Goal: Transaction & Acquisition: Book appointment/travel/reservation

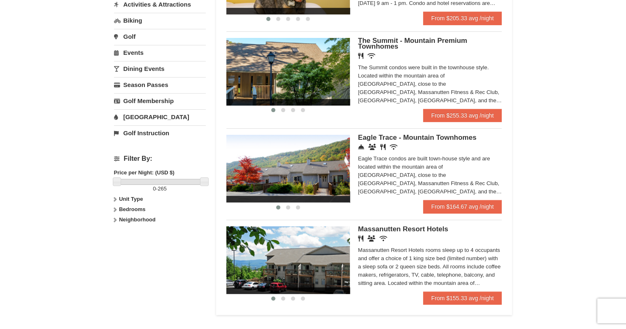
scroll to position [243, 0]
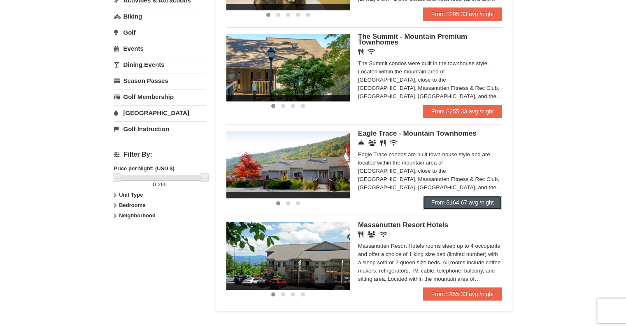
click at [453, 201] on link "From $164.67 avg /night" at bounding box center [462, 202] width 79 height 13
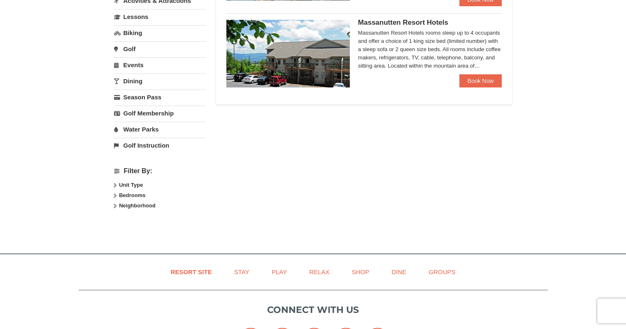
select select "9"
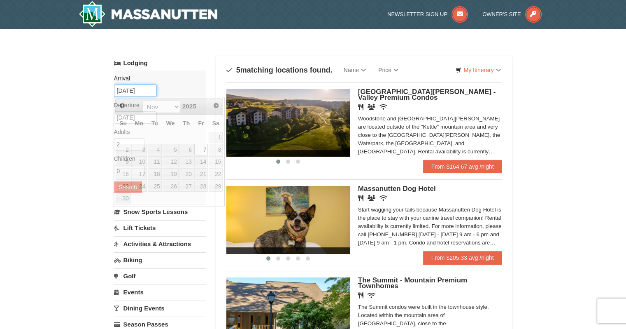
click at [149, 90] on input "11/07/2025" at bounding box center [135, 90] width 43 height 12
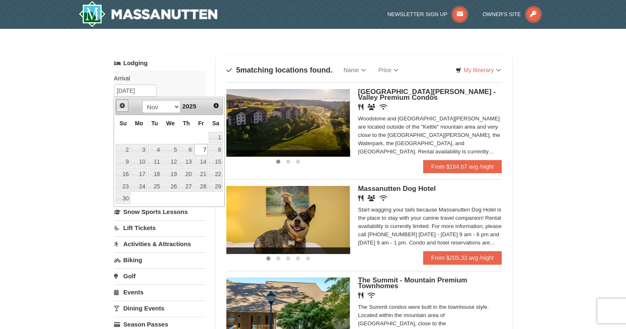
click at [121, 103] on span "Prev" at bounding box center [122, 105] width 7 height 7
click at [203, 173] on link "24" at bounding box center [201, 174] width 14 height 12
type input "10/24/2025"
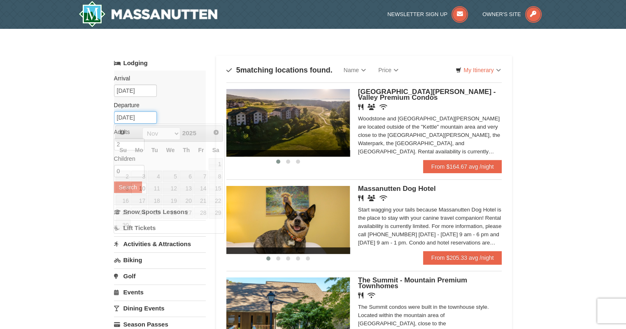
click at [147, 115] on input "11/10/2025" at bounding box center [135, 117] width 43 height 12
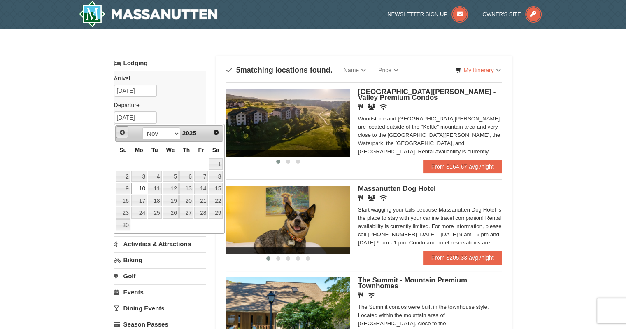
click at [123, 133] on span "Prev" at bounding box center [122, 132] width 7 height 7
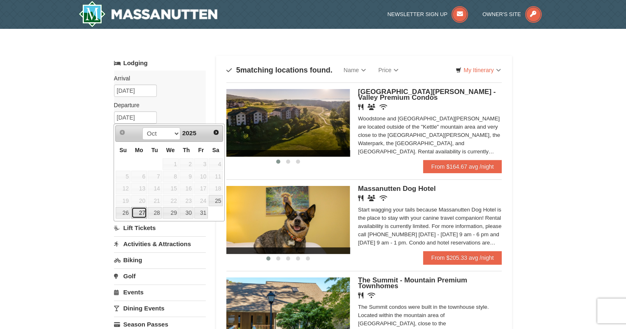
click at [138, 214] on link "27" at bounding box center [139, 213] width 16 height 12
type input "10/27/2025"
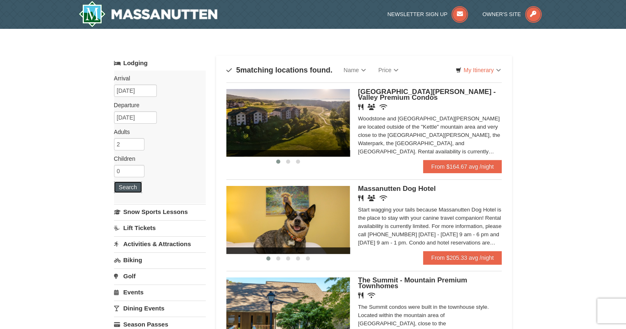
click at [131, 187] on button "Search" at bounding box center [128, 187] width 28 height 12
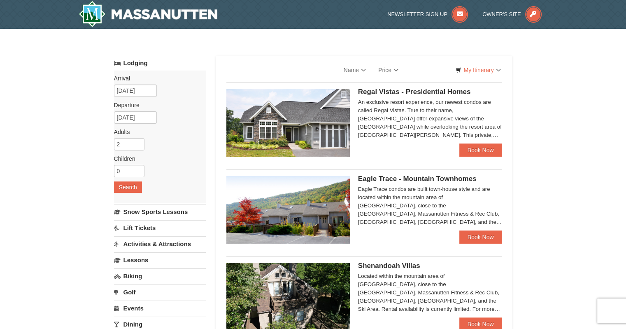
select select "9"
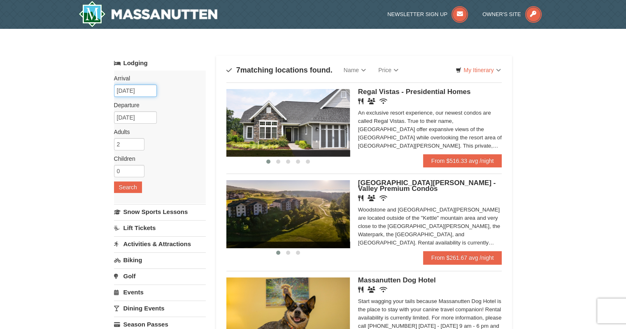
click at [150, 91] on input "[DATE]" at bounding box center [135, 90] width 43 height 12
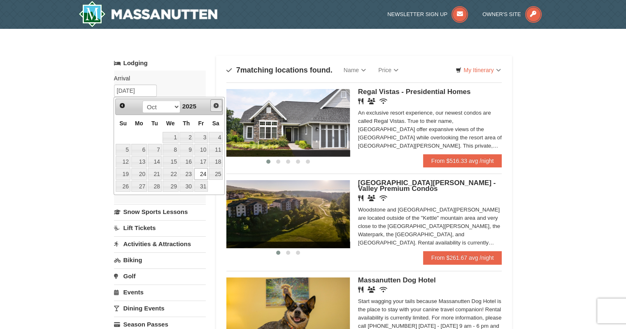
click at [217, 106] on span "Next" at bounding box center [216, 105] width 7 height 7
click at [217, 139] on link "1" at bounding box center [216, 138] width 14 height 12
type input "11/01/2025"
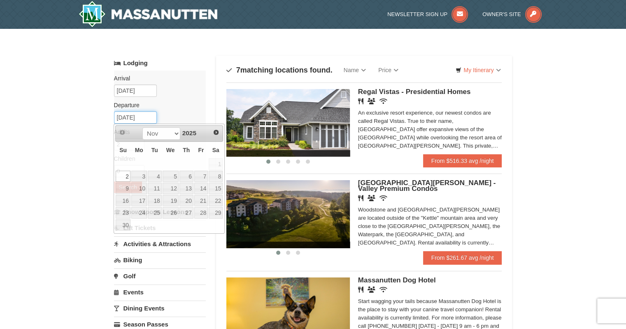
click at [151, 116] on input "11/02/2025" at bounding box center [135, 117] width 43 height 12
click at [156, 178] on link "4" at bounding box center [155, 176] width 14 height 12
type input "11/04/2025"
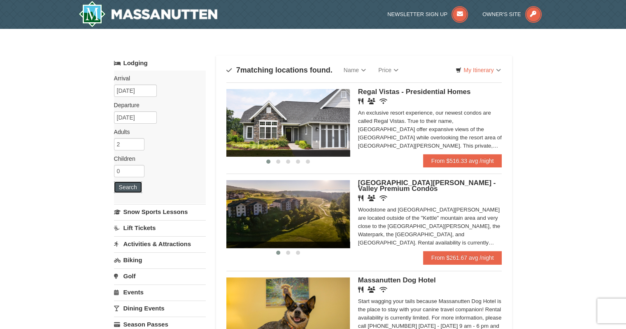
click at [135, 185] on button "Search" at bounding box center [128, 187] width 28 height 12
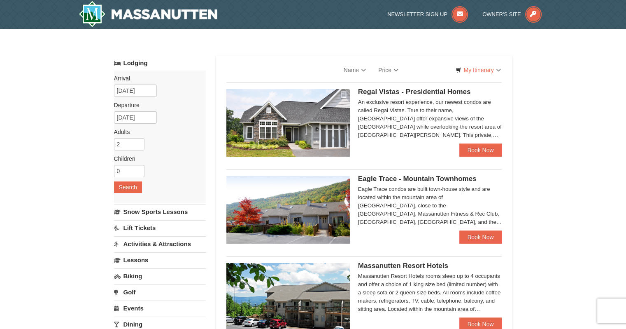
select select "9"
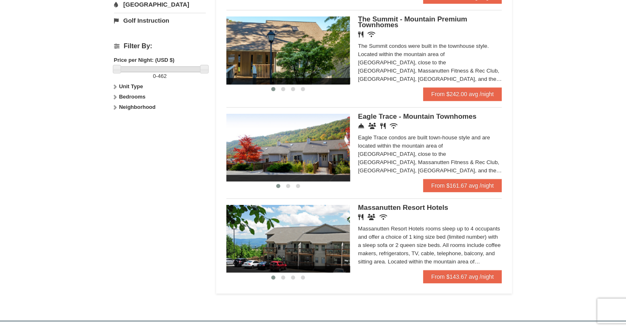
scroll to position [353, 0]
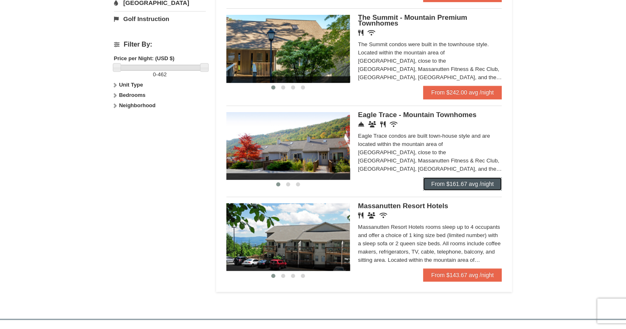
click at [461, 184] on link "From $161.67 avg /night" at bounding box center [462, 183] width 79 height 13
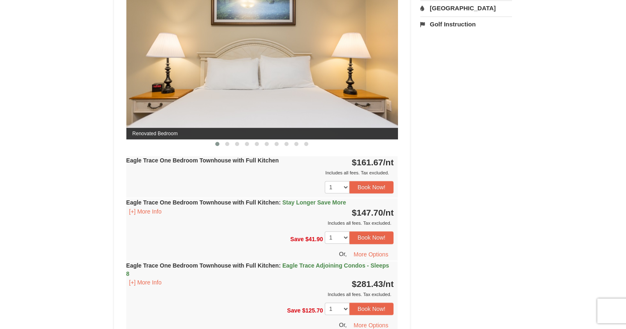
scroll to position [362, 0]
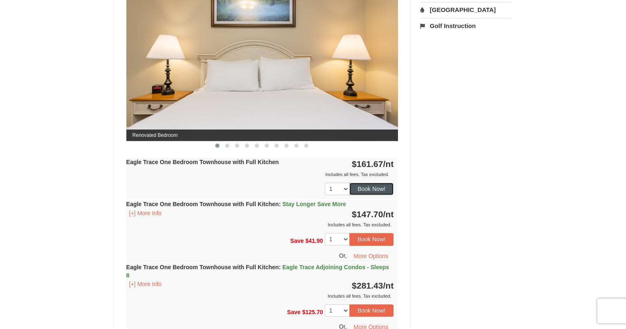
click at [363, 189] on button "Book Now!" at bounding box center [371, 188] width 44 height 12
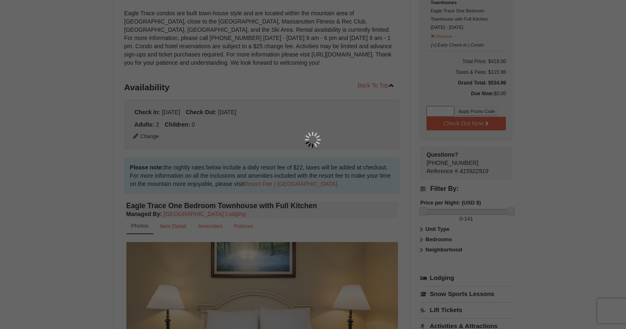
scroll to position [80, 0]
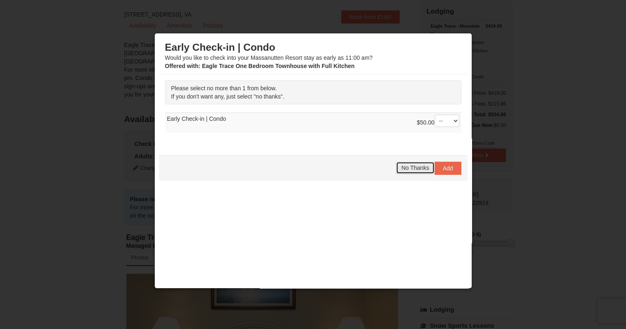
click at [413, 167] on span "No Thanks" at bounding box center [415, 167] width 28 height 7
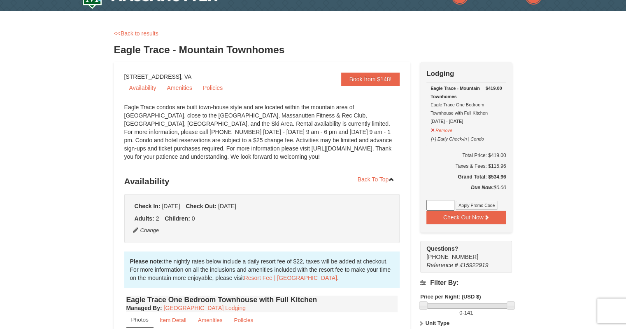
scroll to position [0, 0]
